Goal: Download file/media

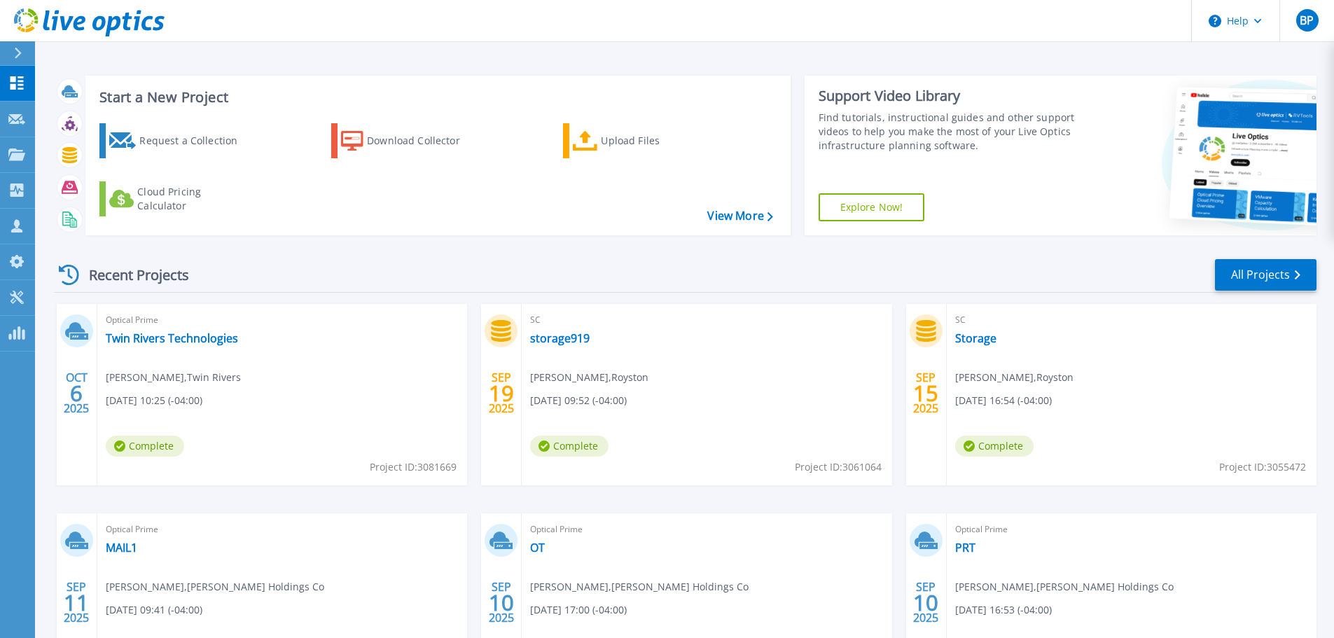
click at [319, 385] on div "Optical Prime Twin Rivers Technologies Justin Pratt , Twin Rivers 10/06/2025, 1…" at bounding box center [282, 394] width 370 height 181
click at [174, 334] on link "Twin Rivers Technologies" at bounding box center [172, 338] width 132 height 14
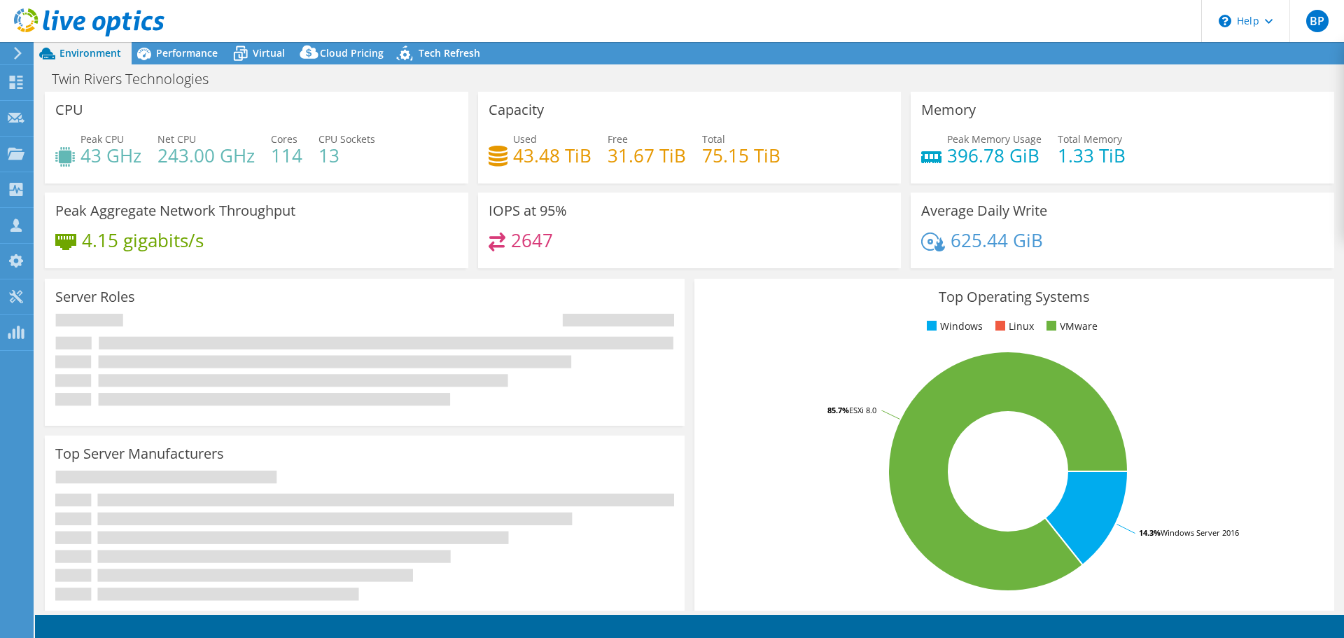
select select "USD"
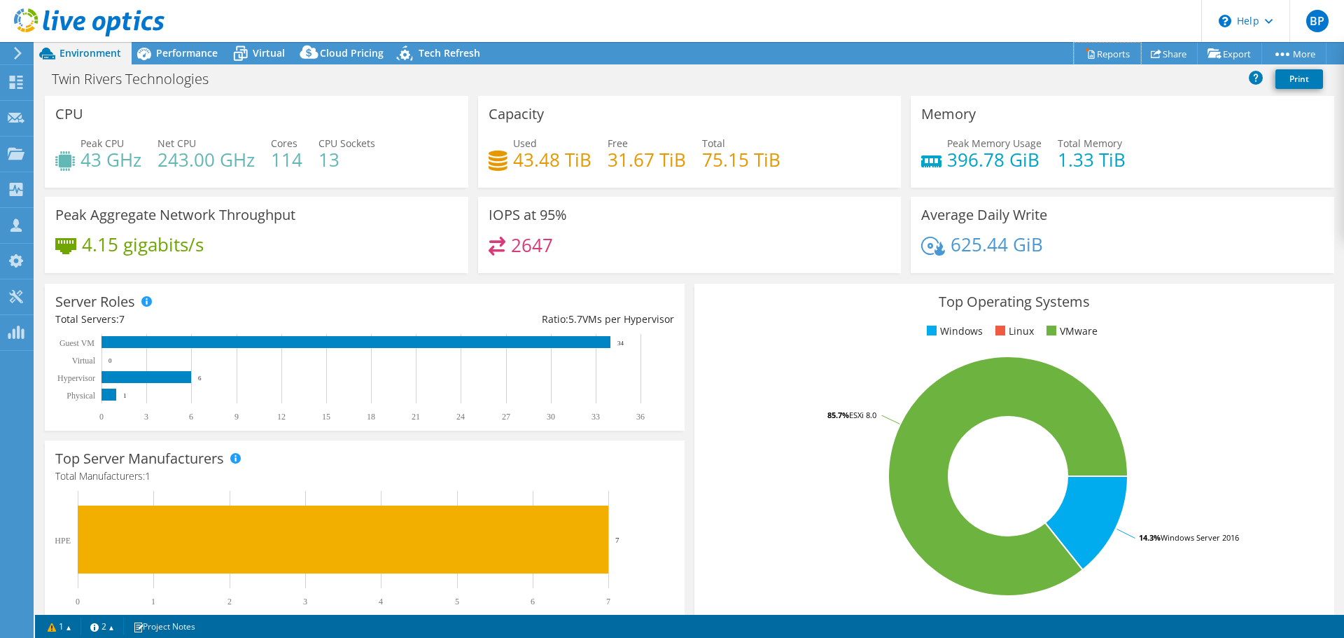
click at [1088, 52] on link "Reports" at bounding box center [1107, 54] width 67 height 22
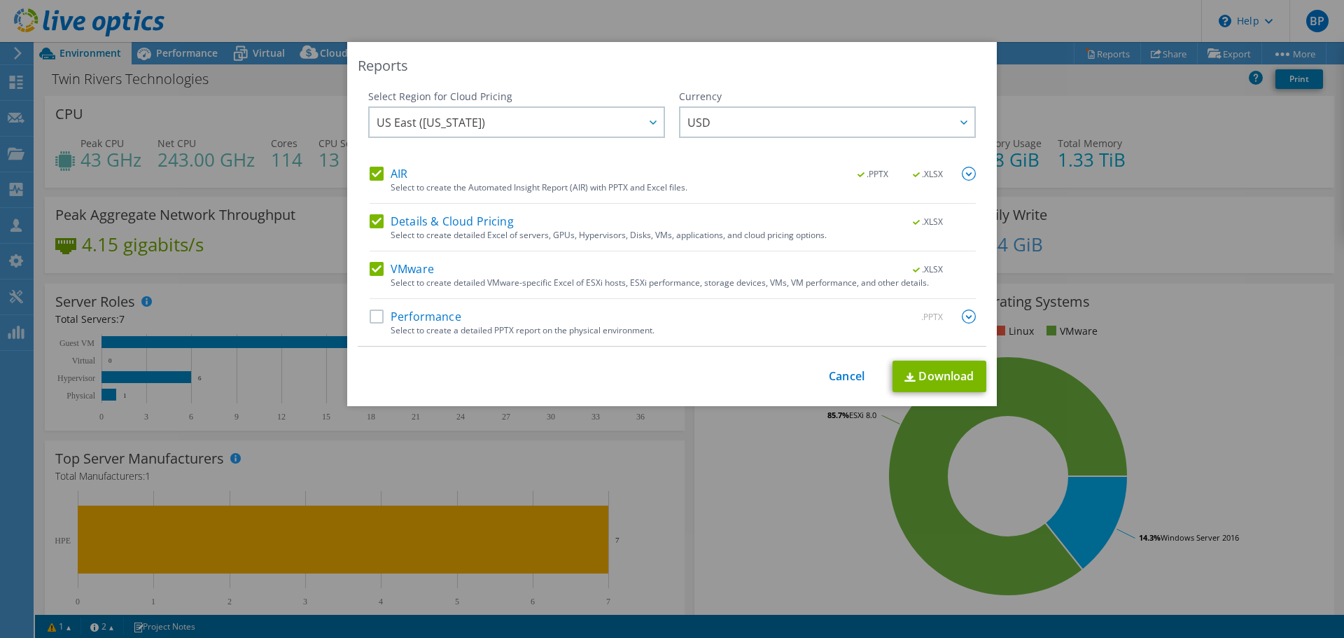
click at [575, 323] on div "Performance .PPTX" at bounding box center [673, 317] width 606 height 16
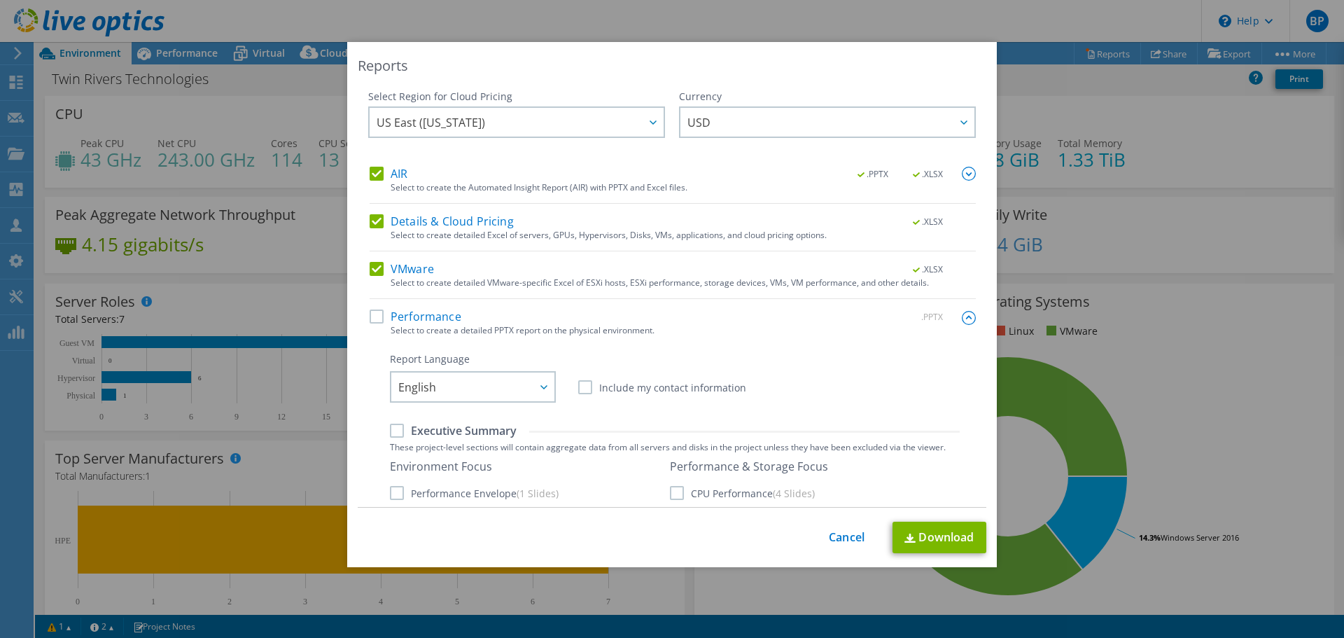
click at [375, 316] on label "Performance" at bounding box center [416, 316] width 92 height 14
click at [0, 0] on input "Performance" at bounding box center [0, 0] width 0 height 0
click at [947, 531] on link "Download" at bounding box center [940, 538] width 94 height 32
